Goal: Use online tool/utility: Utilize a website feature to perform a specific function

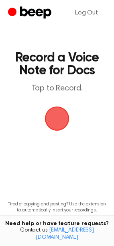
click at [56, 112] on span "button" at bounding box center [57, 119] width 40 height 40
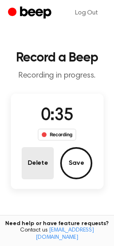
click at [46, 155] on button "Delete" at bounding box center [38, 163] width 32 height 32
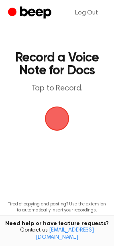
click at [56, 125] on span "button" at bounding box center [57, 118] width 33 height 33
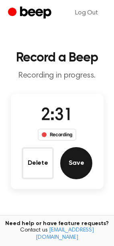
click at [79, 166] on button "Save" at bounding box center [76, 163] width 32 height 32
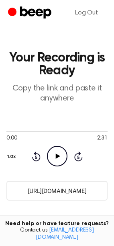
click at [70, 186] on input "[URL][DOMAIN_NAME]" at bounding box center [56, 191] width 101 height 20
click at [49, 188] on input "[URL][DOMAIN_NAME]" at bounding box center [56, 191] width 101 height 20
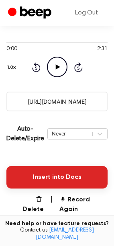
click at [56, 184] on button "Insert into Docs" at bounding box center [56, 177] width 101 height 23
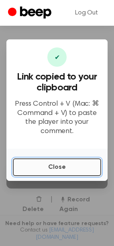
click at [81, 166] on button "Close" at bounding box center [57, 168] width 89 height 18
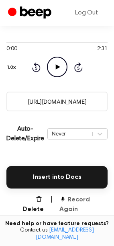
click at [98, 204] on button "Record Again" at bounding box center [84, 204] width 48 height 19
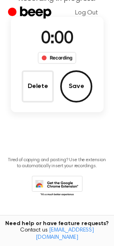
scroll to position [0, 0]
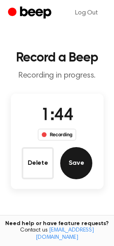
click at [65, 170] on button "Save" at bounding box center [76, 163] width 32 height 32
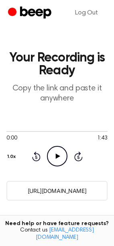
click at [54, 194] on input "[URL][DOMAIN_NAME]" at bounding box center [56, 191] width 101 height 20
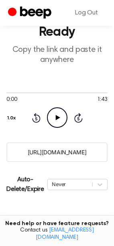
scroll to position [89, 0]
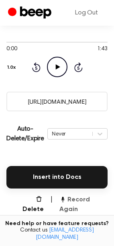
click at [80, 204] on button "Record Again" at bounding box center [84, 204] width 48 height 19
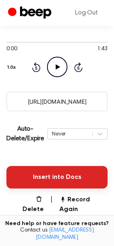
scroll to position [0, 0]
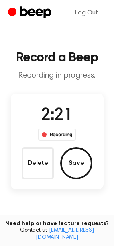
click at [101, 157] on div "2:21 Recording Delete Save" at bounding box center [57, 141] width 93 height 76
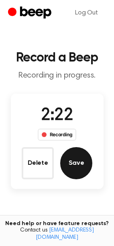
click at [86, 156] on button "Save" at bounding box center [76, 163] width 32 height 32
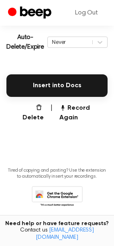
scroll to position [181, 0]
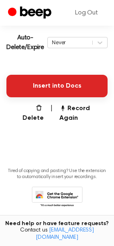
click at [46, 90] on button "Insert into Docs" at bounding box center [56, 86] width 101 height 23
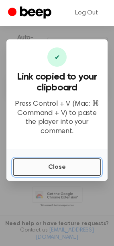
click at [33, 159] on button "Close" at bounding box center [57, 168] width 89 height 18
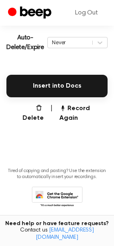
click at [97, 113] on main "Your Recording is Ready Copy the link and paste it anywhere 0:00 2:21 Your brow…" at bounding box center [57, 25] width 114 height 412
click at [98, 107] on button "Record Again" at bounding box center [84, 113] width 48 height 19
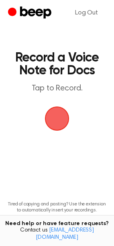
click at [50, 118] on span "button" at bounding box center [57, 118] width 23 height 23
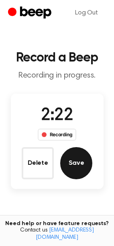
click at [81, 149] on button "Save" at bounding box center [76, 163] width 32 height 32
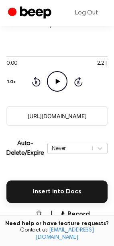
scroll to position [134, 0]
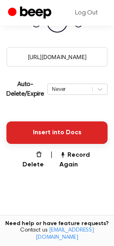
click at [60, 132] on button "Insert into Docs" at bounding box center [56, 133] width 101 height 23
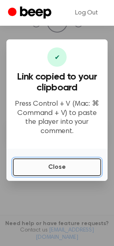
click at [43, 161] on button "Close" at bounding box center [57, 168] width 89 height 18
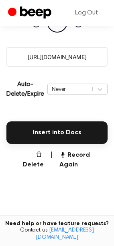
click at [95, 166] on main "Your Recording is Ready Copy the link and paste it anywhere 0:00 2:21 Your brow…" at bounding box center [57, 72] width 114 height 412
click at [90, 155] on button "Record Again" at bounding box center [84, 160] width 48 height 19
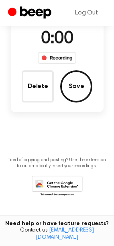
scroll to position [29, 0]
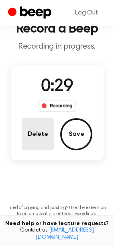
click at [41, 129] on button "Delete" at bounding box center [38, 134] width 32 height 32
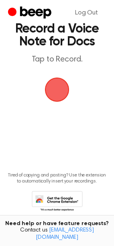
scroll to position [0, 0]
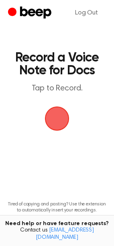
click at [64, 122] on span "button" at bounding box center [57, 118] width 23 height 23
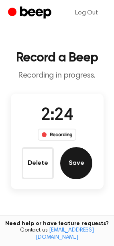
click at [89, 155] on button "Save" at bounding box center [76, 163] width 32 height 32
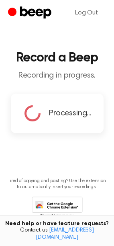
click at [65, 116] on span "Processing..." at bounding box center [70, 113] width 43 height 12
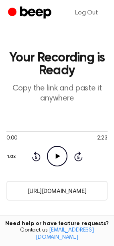
click at [56, 190] on input "https://beep.audio/D1mnI7Y" at bounding box center [56, 191] width 101 height 20
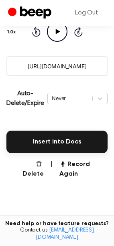
scroll to position [134, 0]
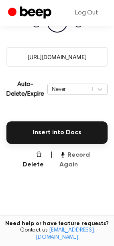
click at [85, 153] on button "Record Again" at bounding box center [84, 160] width 48 height 19
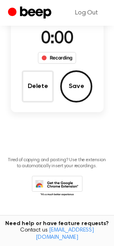
scroll to position [29, 0]
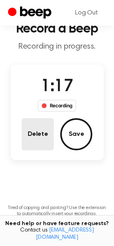
click at [41, 141] on button "Delete" at bounding box center [38, 134] width 32 height 32
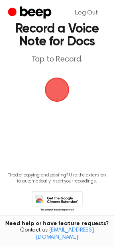
scroll to position [0, 0]
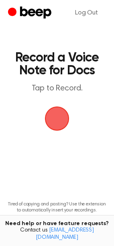
click at [47, 118] on span "button" at bounding box center [57, 118] width 23 height 23
click at [58, 112] on span "button" at bounding box center [57, 119] width 25 height 25
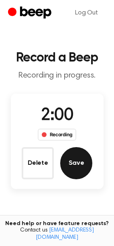
click at [87, 153] on button "Save" at bounding box center [76, 163] width 32 height 32
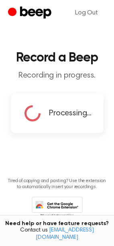
click at [53, 107] on span "Processing..." at bounding box center [70, 113] width 43 height 12
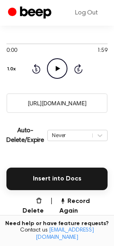
scroll to position [89, 0]
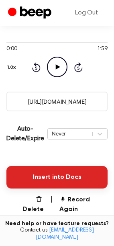
click at [68, 173] on button "Insert into Docs" at bounding box center [56, 177] width 101 height 23
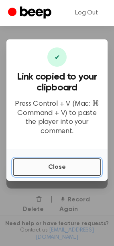
click at [64, 170] on button "Close" at bounding box center [57, 168] width 89 height 18
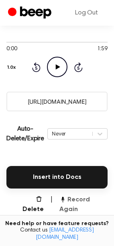
click at [97, 200] on button "Record Again" at bounding box center [84, 204] width 48 height 19
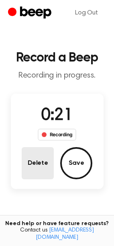
click at [44, 164] on button "Delete" at bounding box center [38, 163] width 32 height 32
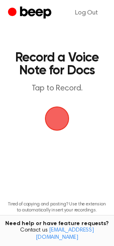
click at [56, 114] on span "button" at bounding box center [57, 119] width 25 height 25
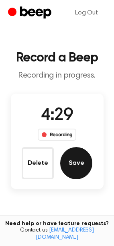
click at [78, 152] on button "Save" at bounding box center [76, 163] width 32 height 32
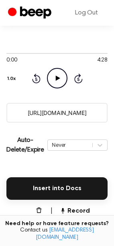
scroll to position [134, 0]
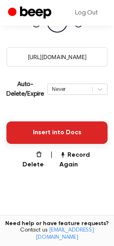
click at [79, 139] on button "Insert into Docs" at bounding box center [56, 133] width 101 height 23
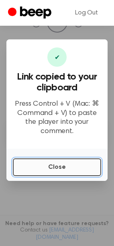
click at [41, 165] on button "Close" at bounding box center [57, 168] width 89 height 18
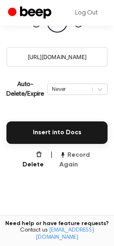
click at [91, 152] on button "Record Again" at bounding box center [84, 160] width 48 height 19
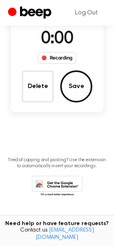
scroll to position [29, 0]
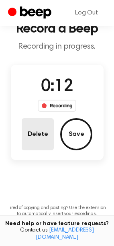
click at [44, 134] on button "Delete" at bounding box center [38, 134] width 32 height 32
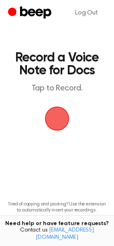
click at [55, 119] on span "button" at bounding box center [57, 119] width 26 height 26
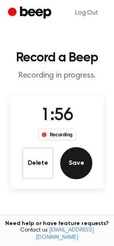
click at [68, 155] on button "Save" at bounding box center [76, 163] width 32 height 32
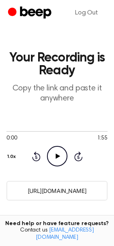
click at [80, 198] on input "https://beep.audio/zowXSi0" at bounding box center [56, 191] width 101 height 20
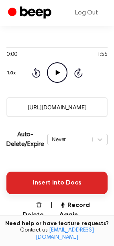
scroll to position [89, 0]
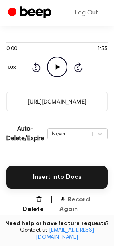
click at [83, 202] on button "Record Again" at bounding box center [84, 204] width 48 height 19
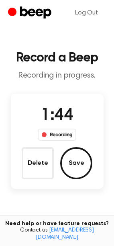
click at [68, 160] on button "Save" at bounding box center [76, 163] width 32 height 32
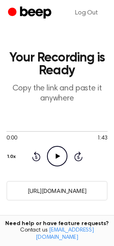
click at [65, 184] on input "https://beep.audio/k6XXASO" at bounding box center [56, 191] width 101 height 20
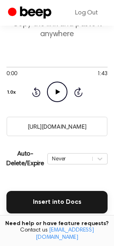
scroll to position [134, 0]
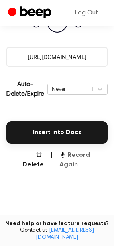
click at [78, 157] on button "Record Again" at bounding box center [84, 160] width 48 height 19
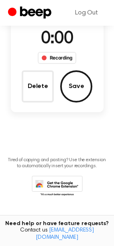
scroll to position [29, 0]
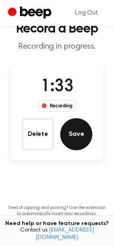
click at [83, 139] on button "Save" at bounding box center [76, 134] width 32 height 32
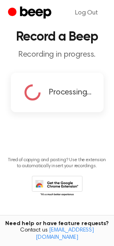
scroll to position [0, 0]
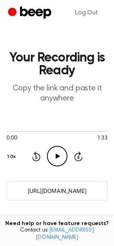
click at [56, 184] on input "https://beep.audio/exygy00" at bounding box center [56, 191] width 101 height 20
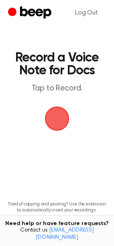
click at [60, 115] on span "button" at bounding box center [57, 118] width 29 height 29
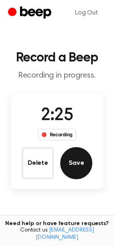
click at [82, 161] on button "Save" at bounding box center [76, 163] width 32 height 32
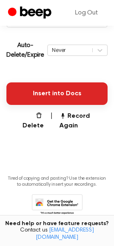
scroll to position [91, 0]
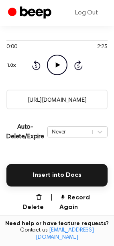
click at [62, 97] on input "[URL][DOMAIN_NAME]" at bounding box center [56, 100] width 101 height 20
click at [86, 199] on button "Record Again" at bounding box center [84, 202] width 48 height 19
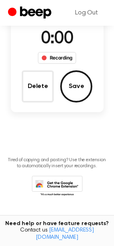
scroll to position [0, 0]
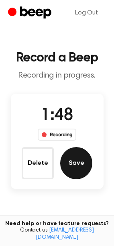
click at [68, 154] on button "Save" at bounding box center [76, 163] width 32 height 32
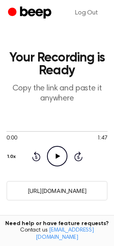
click at [50, 190] on input "https://beep.audio/0DXryvV" at bounding box center [56, 191] width 101 height 20
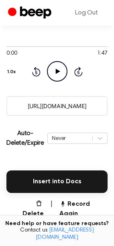
scroll to position [179, 0]
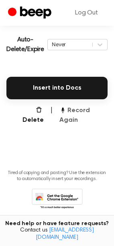
click at [65, 106] on button "Record Again" at bounding box center [84, 115] width 48 height 19
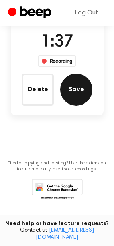
click at [90, 91] on button "Save" at bounding box center [76, 90] width 32 height 32
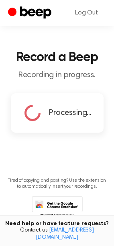
scroll to position [0, 0]
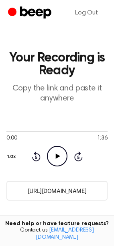
click at [73, 194] on input "https://beep.audio/ALmrrys" at bounding box center [56, 191] width 101 height 20
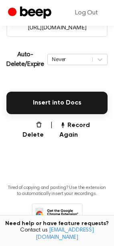
scroll to position [179, 0]
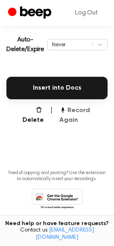
click at [84, 115] on button "Record Again" at bounding box center [84, 115] width 48 height 19
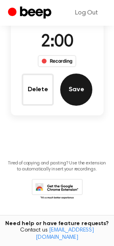
click at [78, 91] on button "Save" at bounding box center [76, 90] width 32 height 32
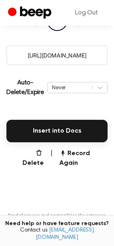
scroll to position [134, 0]
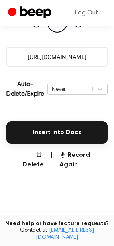
click at [62, 58] on input "https://beep.audio/GGKd4Id" at bounding box center [56, 57] width 101 height 20
click at [81, 151] on button "Record Again" at bounding box center [84, 160] width 48 height 19
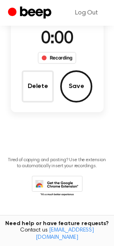
scroll to position [29, 0]
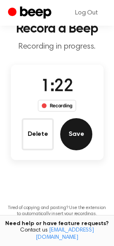
click at [85, 130] on button "Save" at bounding box center [76, 134] width 32 height 32
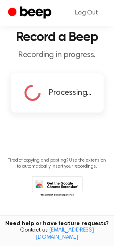
scroll to position [0, 0]
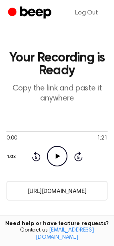
click at [53, 189] on input "https://beep.audio/62FuX7D" at bounding box center [56, 191] width 101 height 20
